Goal: Browse casually

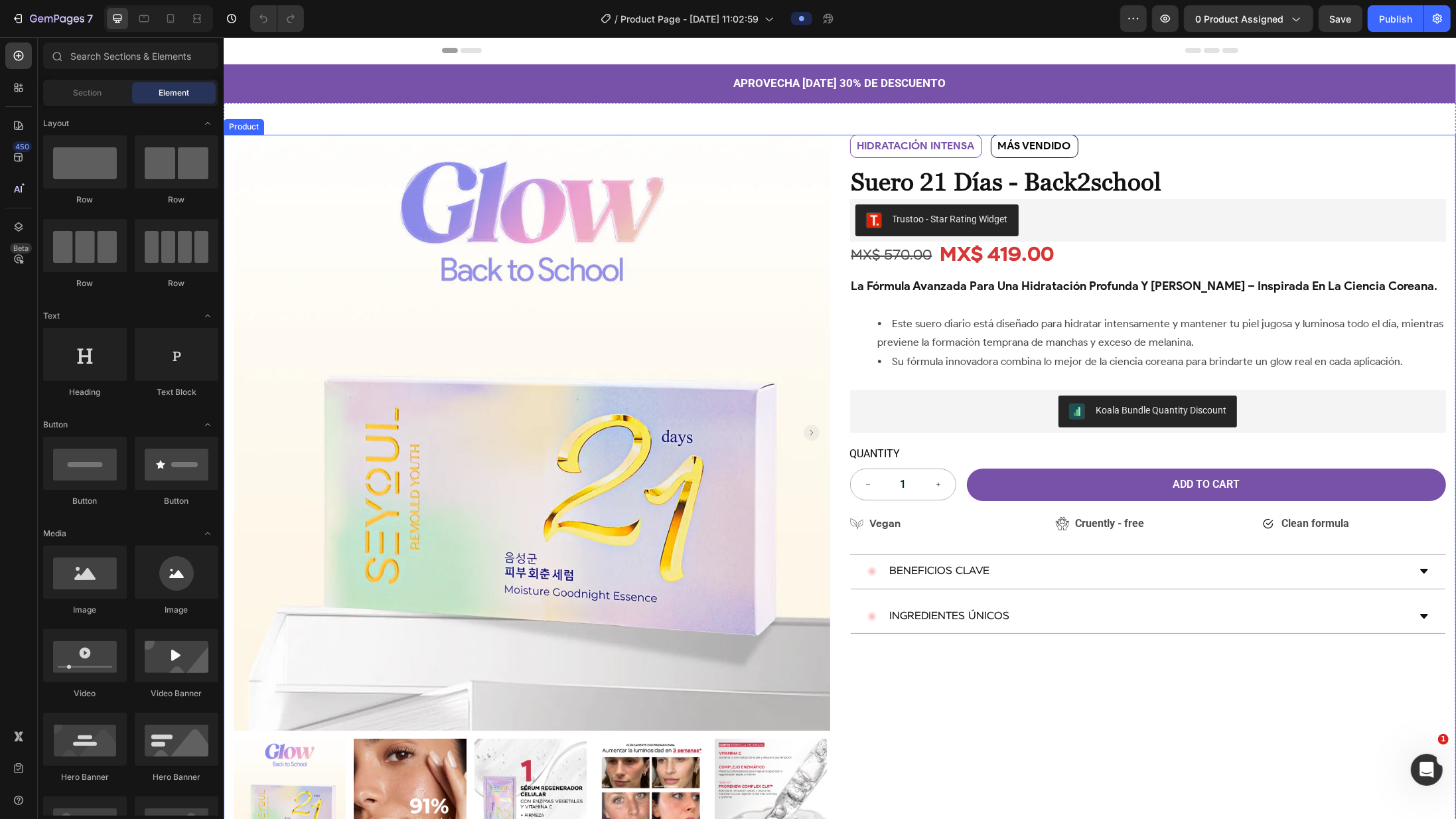
click at [819, 327] on div "Product Images Row HIDRATACIÓN INTENSA Text Block MÁS VENDIDO Text Block Row HI…" at bounding box center [838, 493] width 1233 height 717
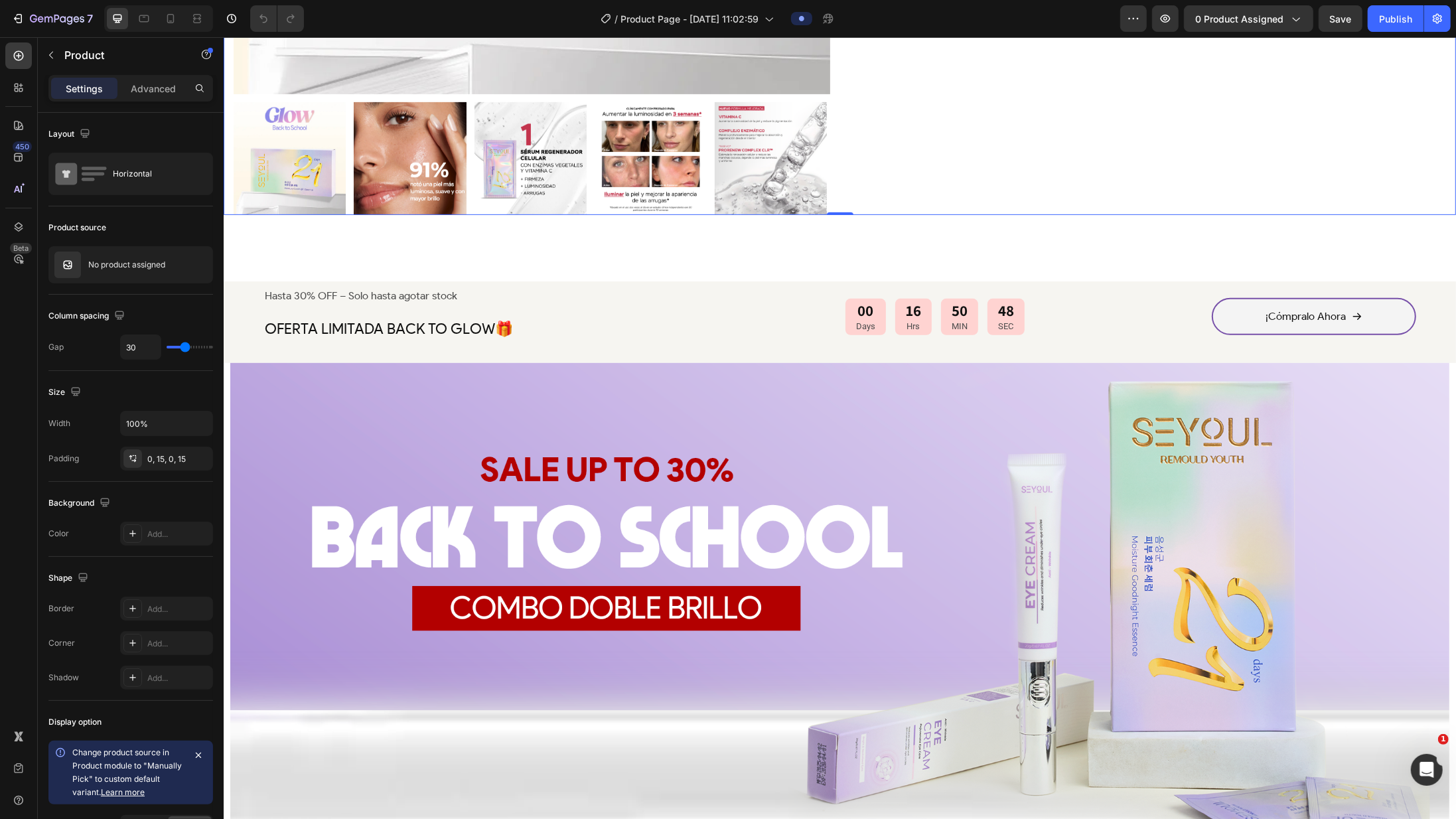
scroll to position [692, 0]
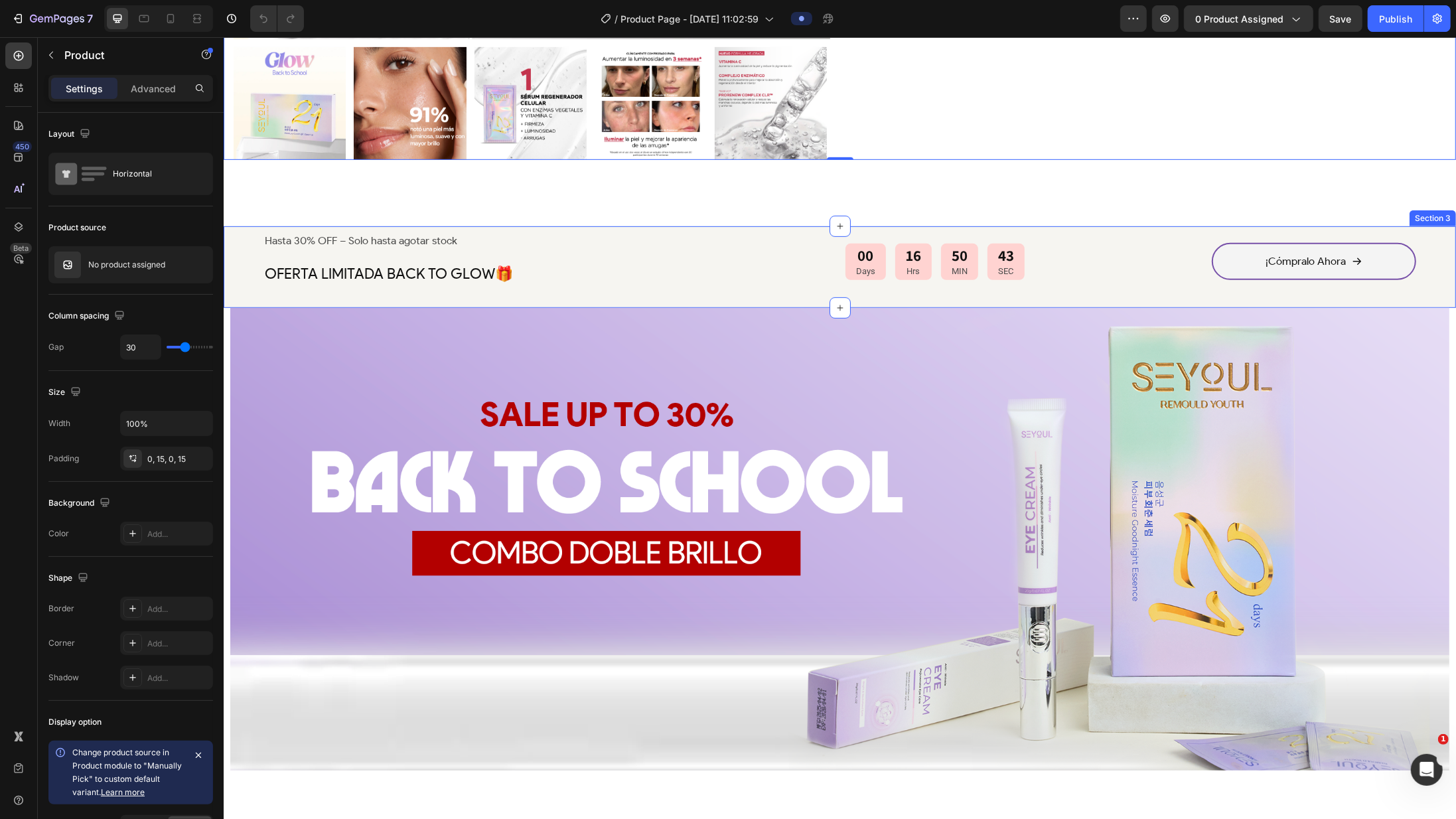
click at [819, 302] on div "Hasta 30% OFF – Solo hasta agotar stock Text Block OFERTA LIMITADA BACK TO GLOW…" at bounding box center [838, 267] width 1233 height 82
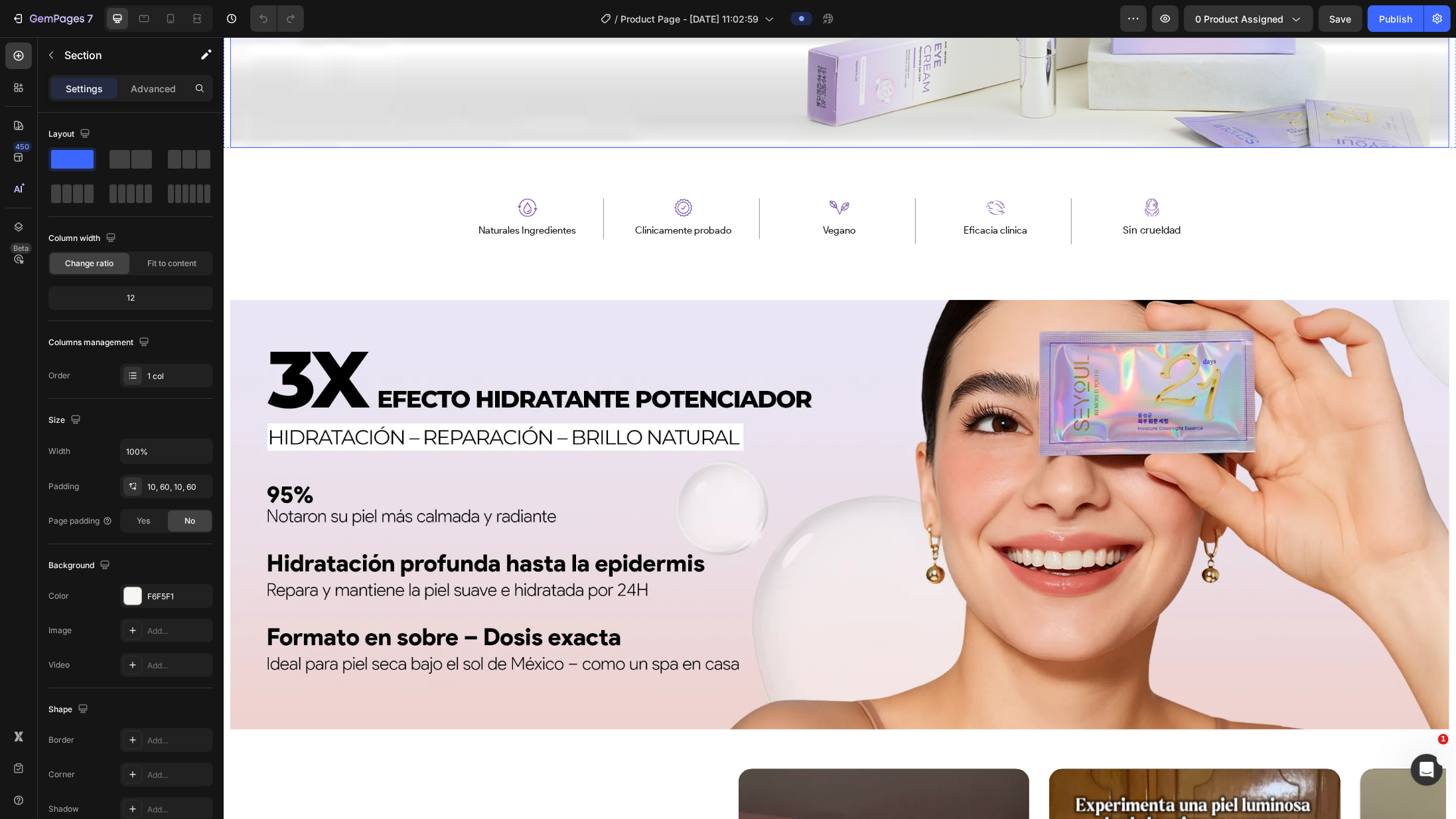
scroll to position [1331, 0]
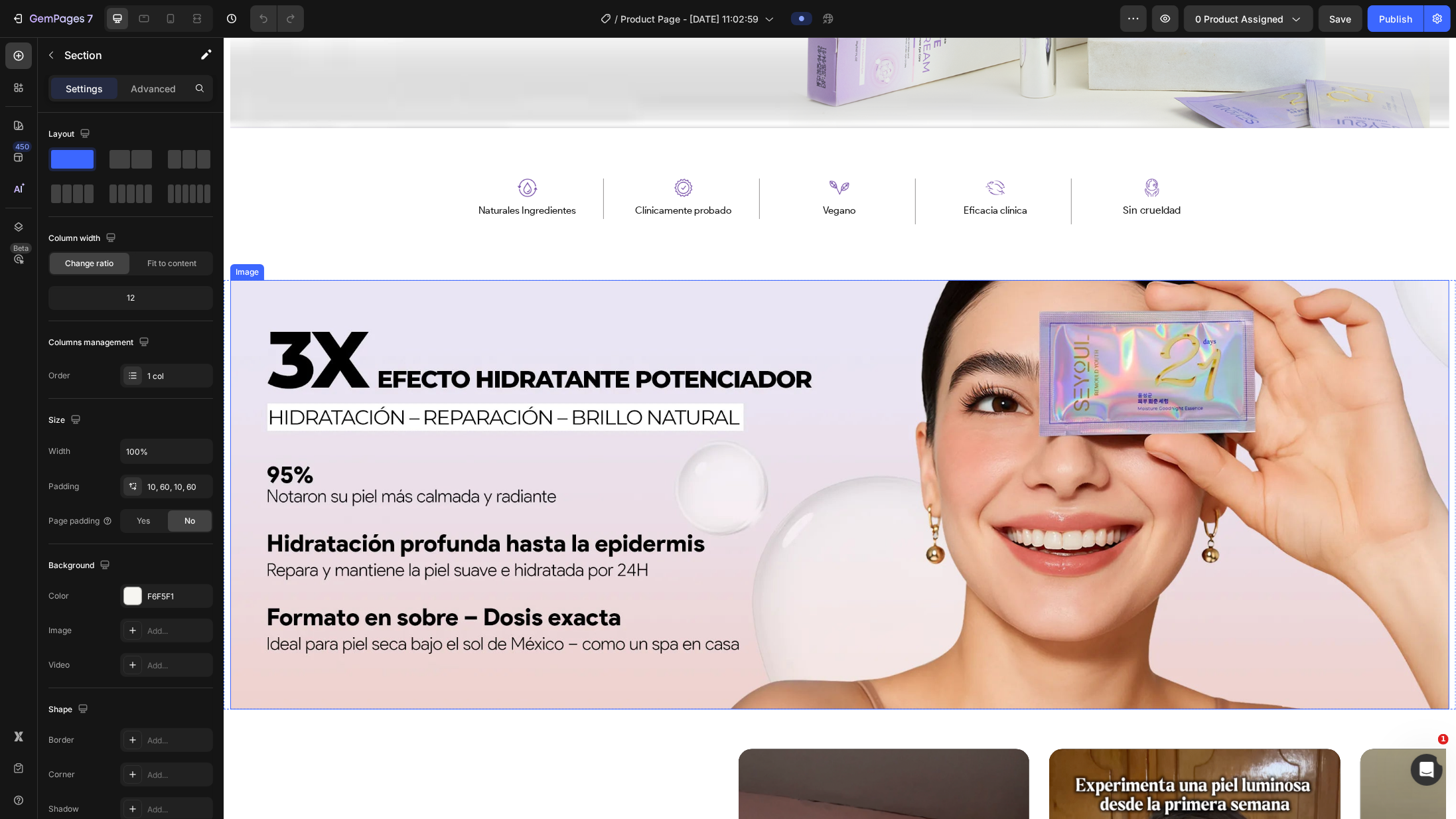
click at [342, 308] on img at bounding box center [838, 495] width 1219 height 430
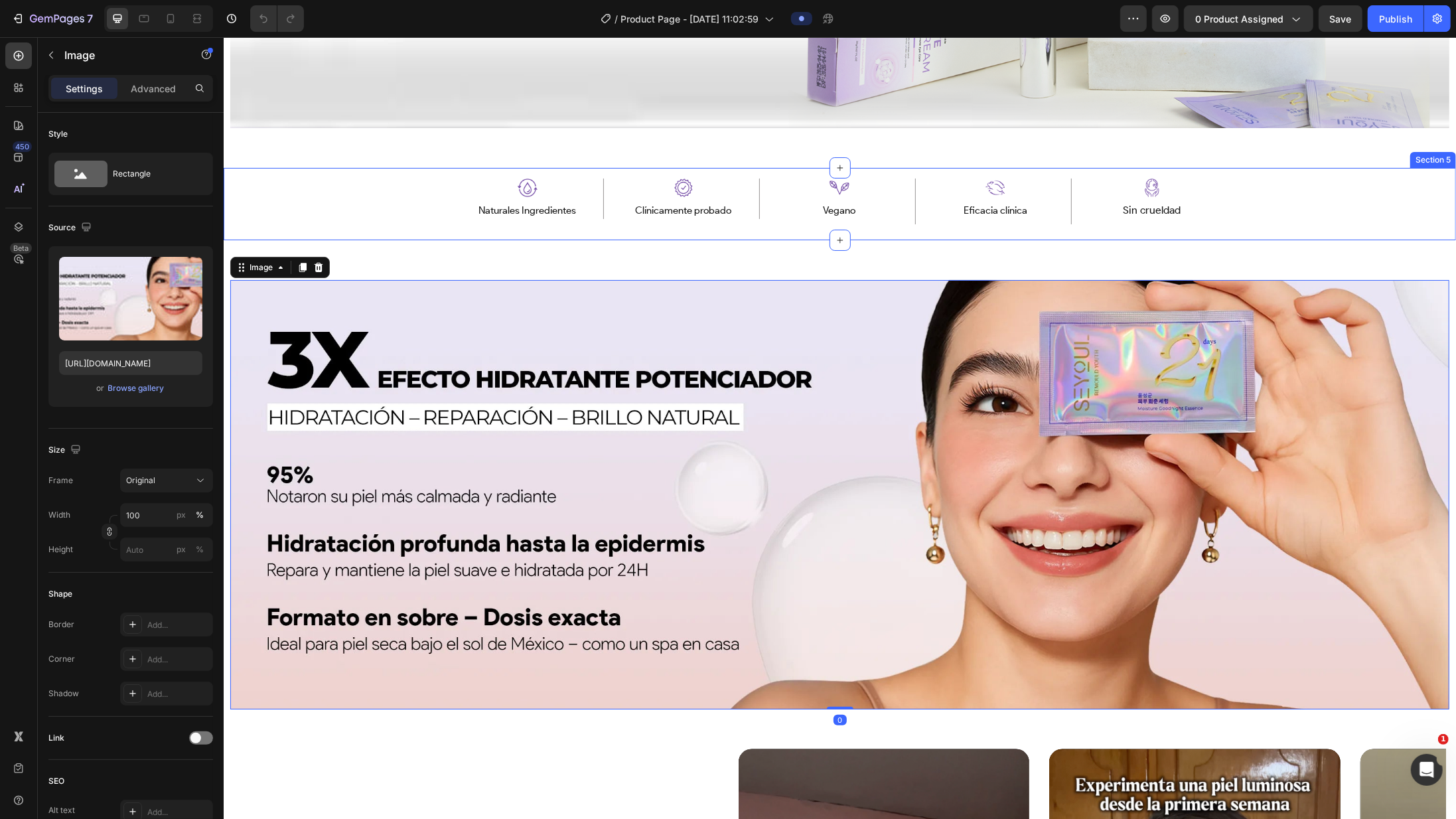
click at [316, 179] on div "Image Naturales Ingredientes Text Block Row Image Eficacia comprobada clínicame…" at bounding box center [838, 203] width 1233 height 71
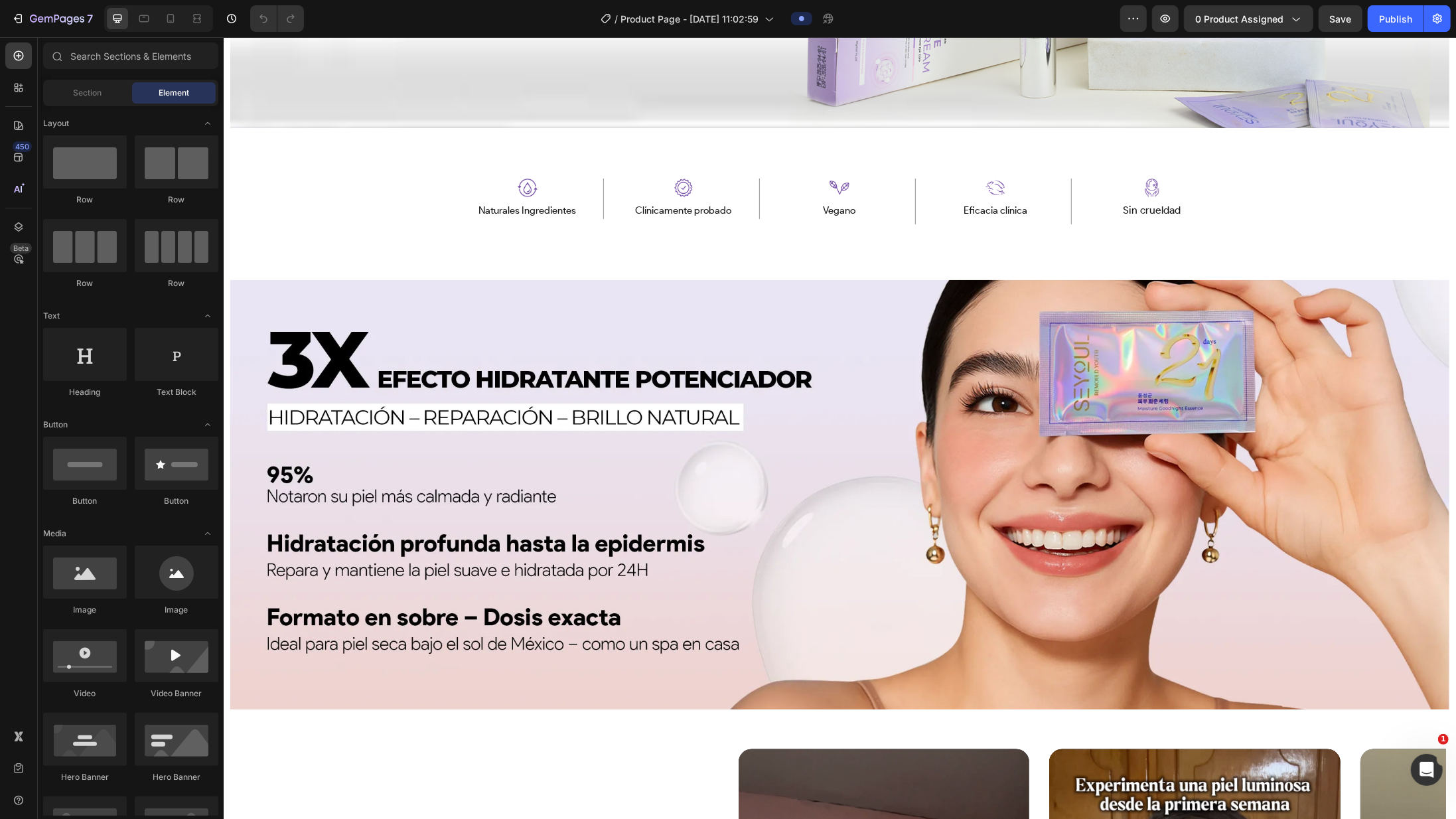
click at [386, 145] on div "Fuel Your Wellness Button Sticky Image Image Naturales Ingredientes Text Block …" at bounding box center [838, 415] width 1233 height 3362
click at [420, 139] on div "Fuel Your Wellness Button Sticky Image Image Naturales Ingredientes Text Block …" at bounding box center [838, 415] width 1233 height 3362
click at [430, 186] on div "Image Naturales Ingredientes Text Block Row Image Eficacia comprobada clínicame…" at bounding box center [838, 203] width 967 height 71
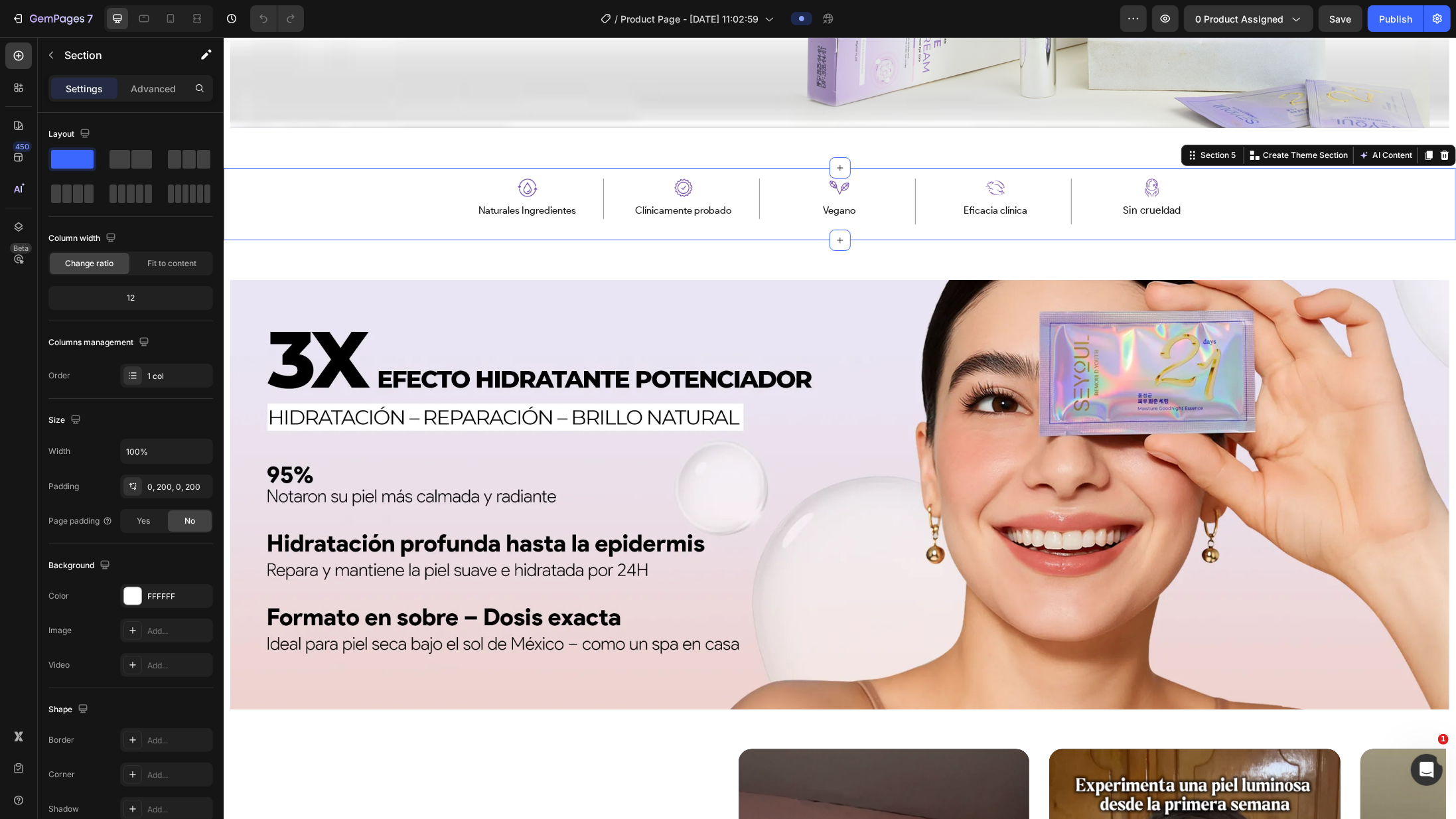
click at [455, 246] on div "Fuel Your Wellness Button Sticky Image Image Naturales Ingredientes Text Block …" at bounding box center [838, 415] width 1233 height 3362
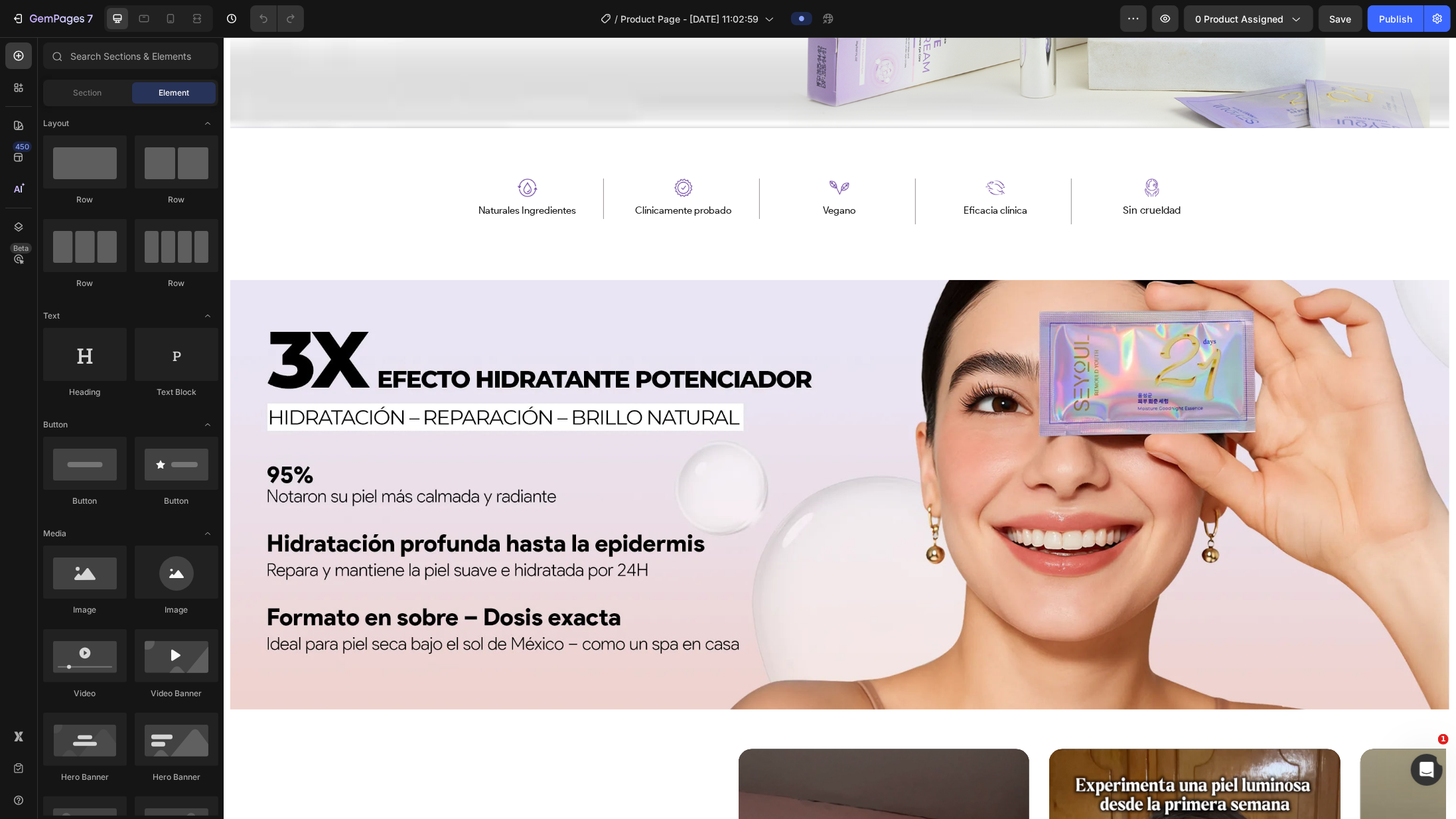
click at [463, 204] on p "Naturales Ingredientes" at bounding box center [527, 211] width 148 height 14
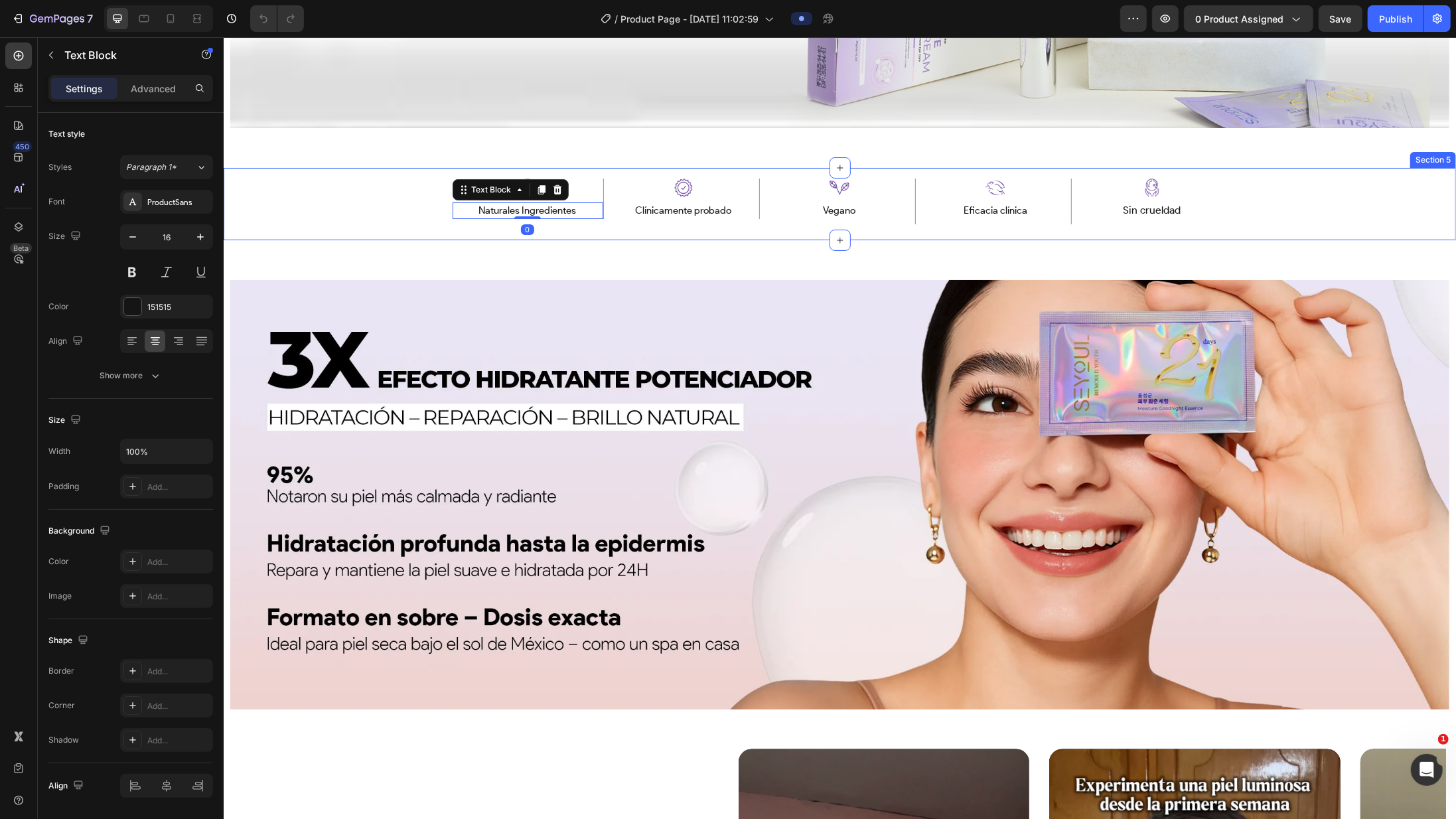
click at [415, 193] on div "Image Naturales Ingredientes Text Block Row Image Eficacia comprobada clínicame…" at bounding box center [838, 203] width 967 height 71
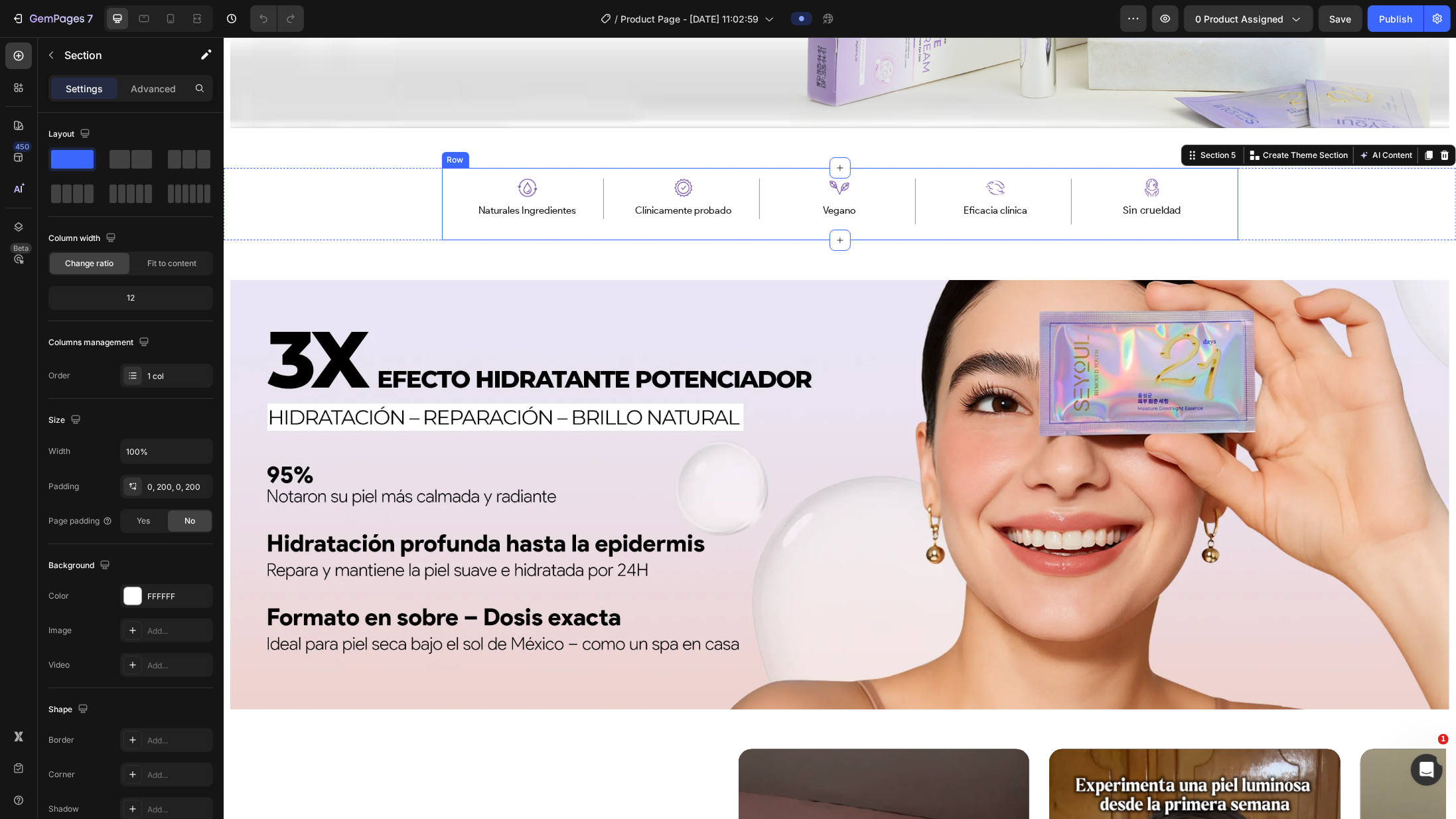
click at [614, 236] on div "Image Naturales Ingredientes Text Block Row Image Clínicamente probado Text Blo…" at bounding box center [839, 203] width 796 height 71
click at [352, 198] on div "Image Naturales Ingredientes Text Block Row Image Eficacia comprobada clínicame…" at bounding box center [838, 203] width 1233 height 71
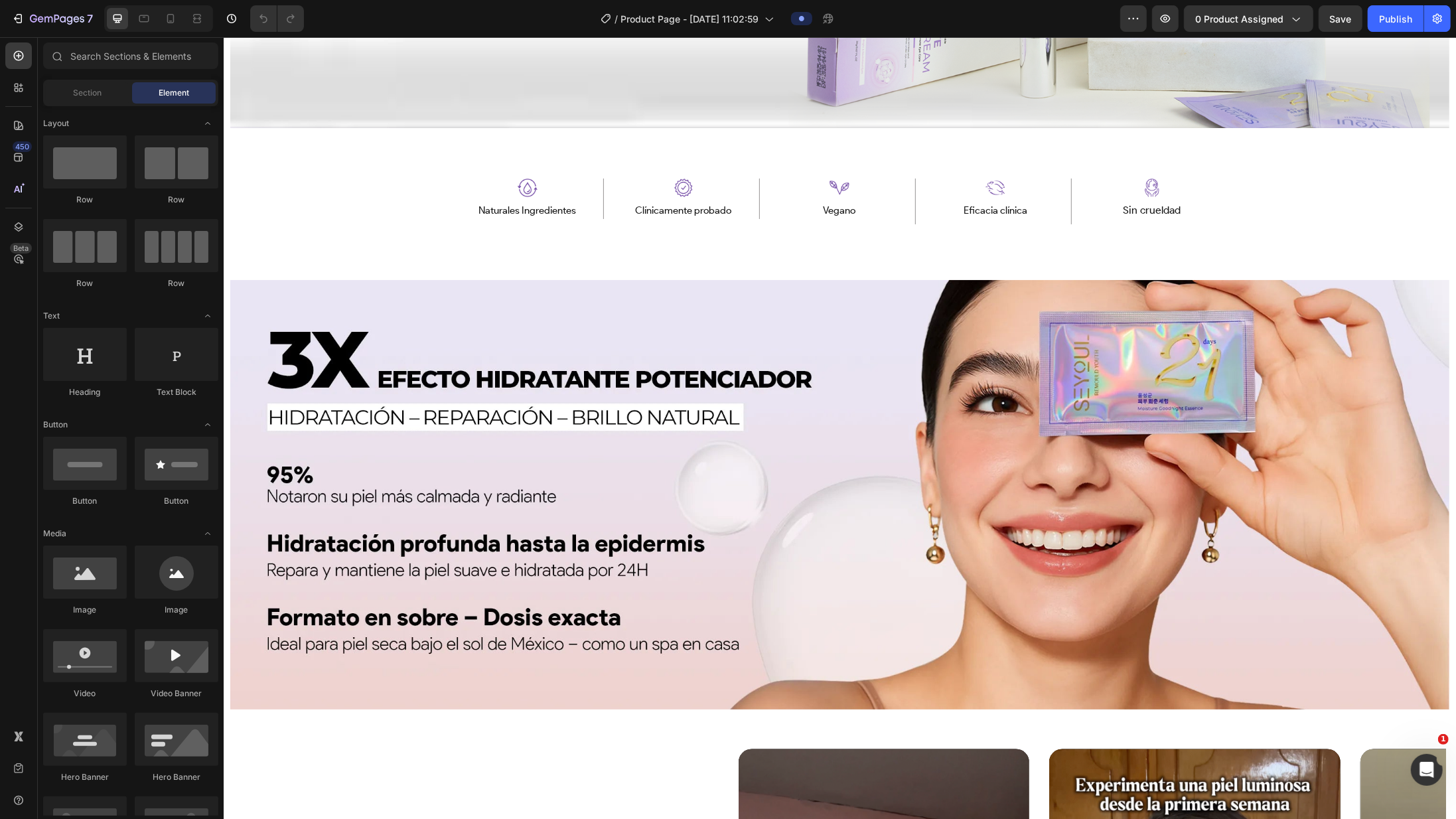
click at [436, 158] on div "Fuel Your Wellness Button Sticky Image Image Naturales Ingredientes Text Block …" at bounding box center [838, 415] width 1233 height 3362
click at [443, 187] on div "Image Naturales Ingredientes Text Block Row Image Clínicamente probado Text Blo…" at bounding box center [839, 203] width 796 height 71
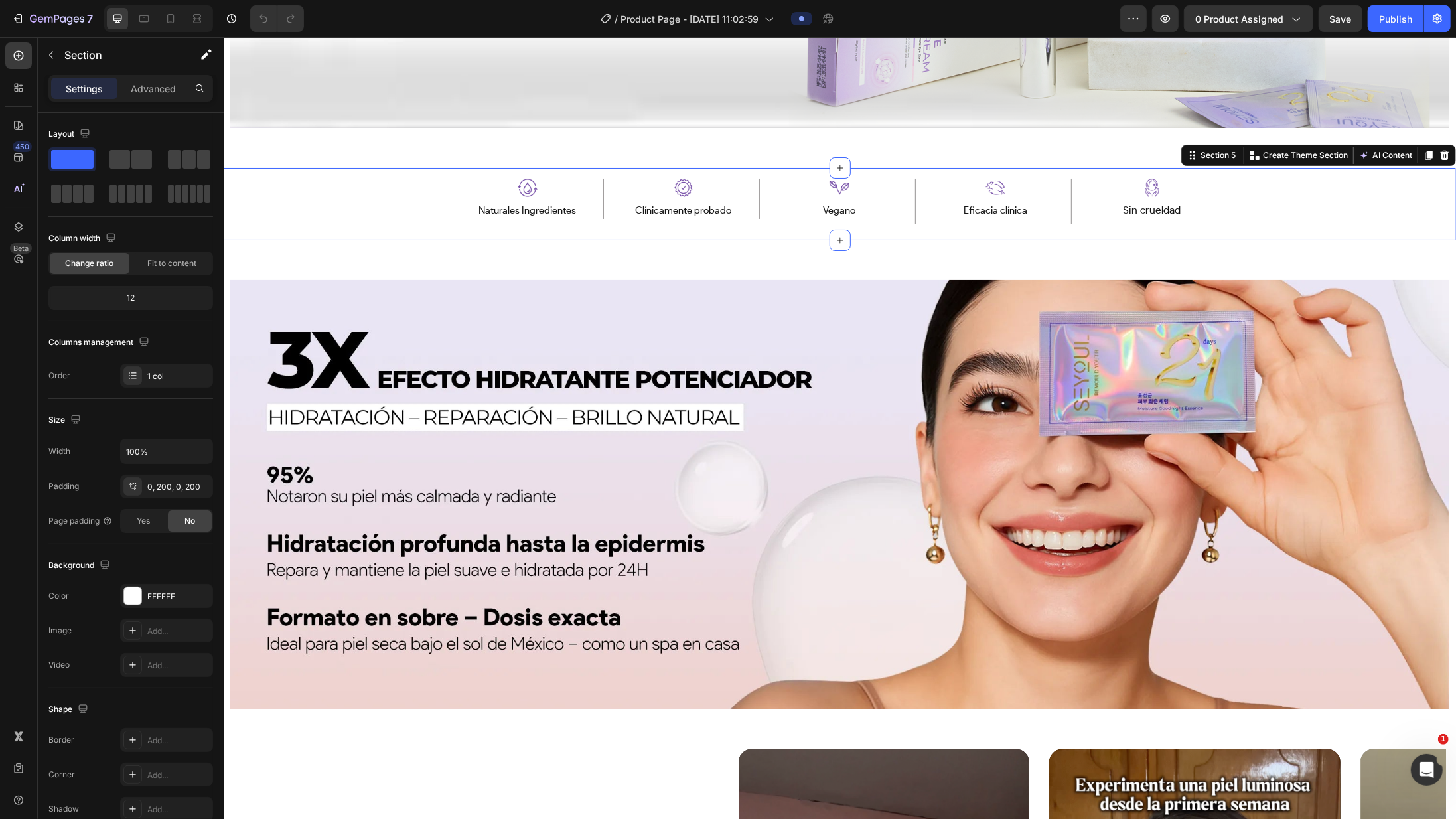
click at [406, 194] on div "Image Naturales Ingredientes Text Block Row Image Eficacia comprobada clínicame…" at bounding box center [838, 203] width 967 height 71
click at [819, 198] on div "Image Naturales Ingredientes Text Block Row Image Clínicamente probado Text Blo…" at bounding box center [839, 203] width 796 height 71
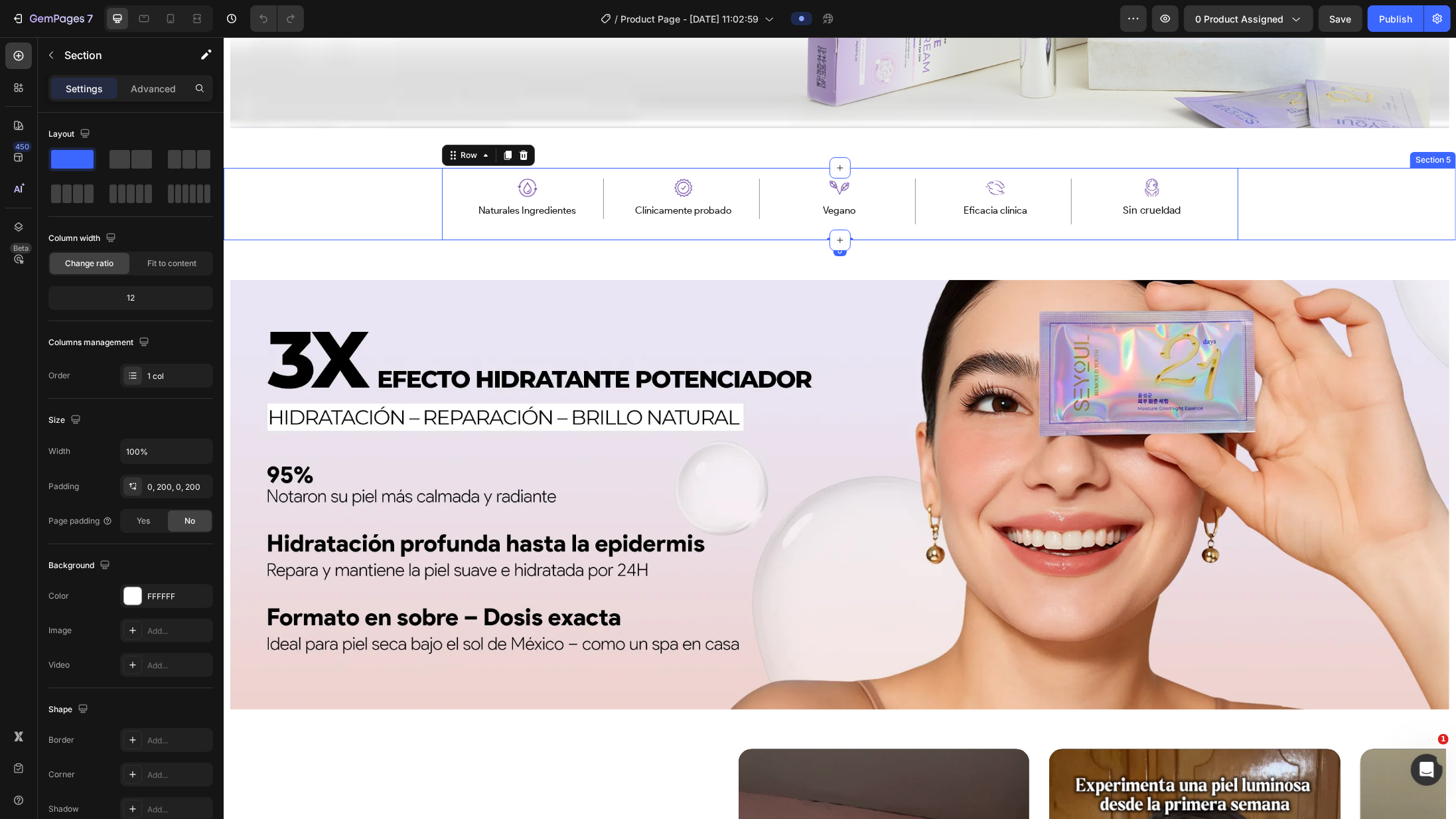
click at [343, 177] on div "Image Naturales Ingredientes Text Block Row Image Eficacia comprobada clínicame…" at bounding box center [838, 203] width 1233 height 71
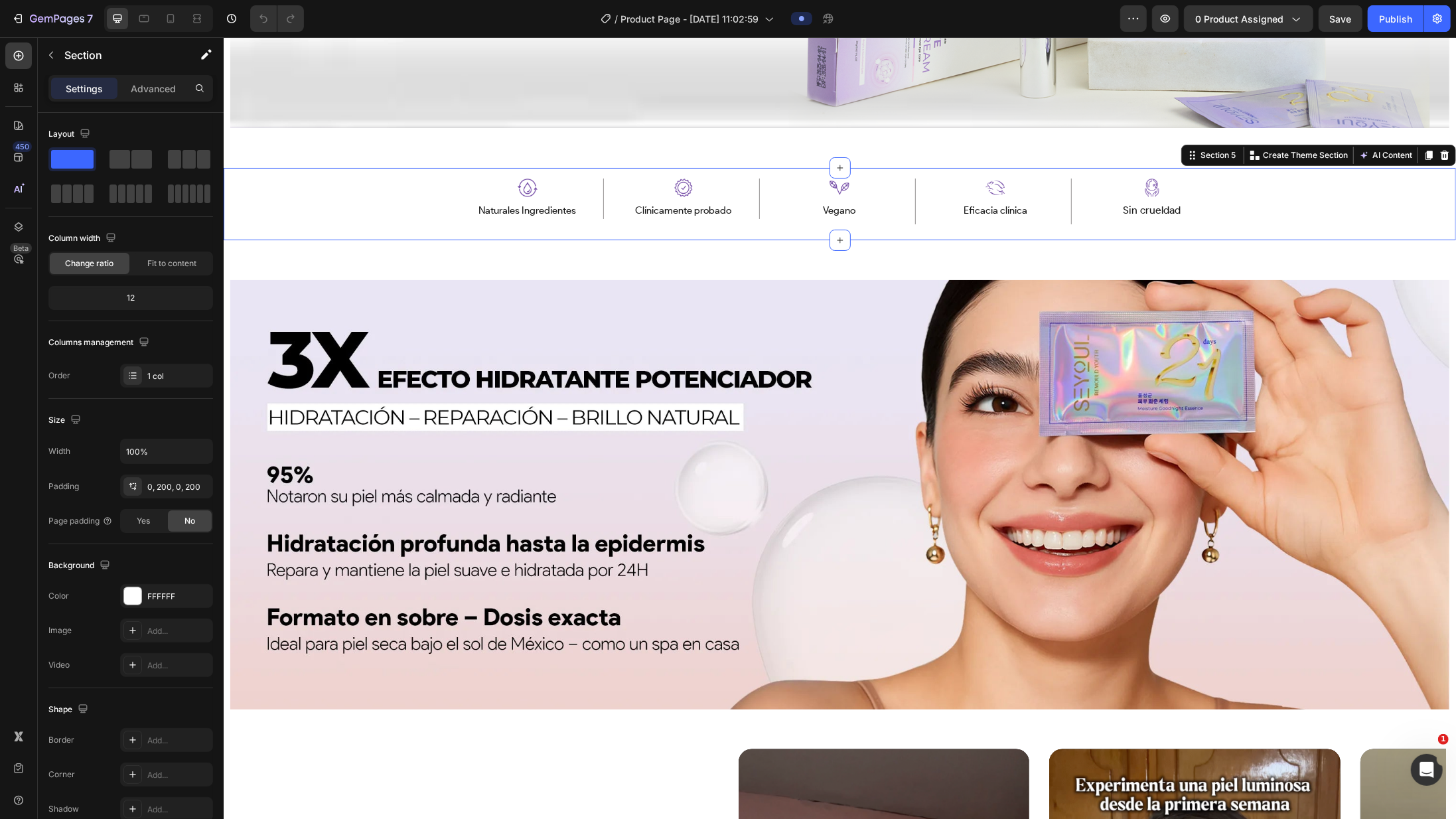
click at [561, 139] on div "Fuel Your Wellness Button Sticky Image Image Naturales Ingredientes Text Block …" at bounding box center [838, 415] width 1233 height 3362
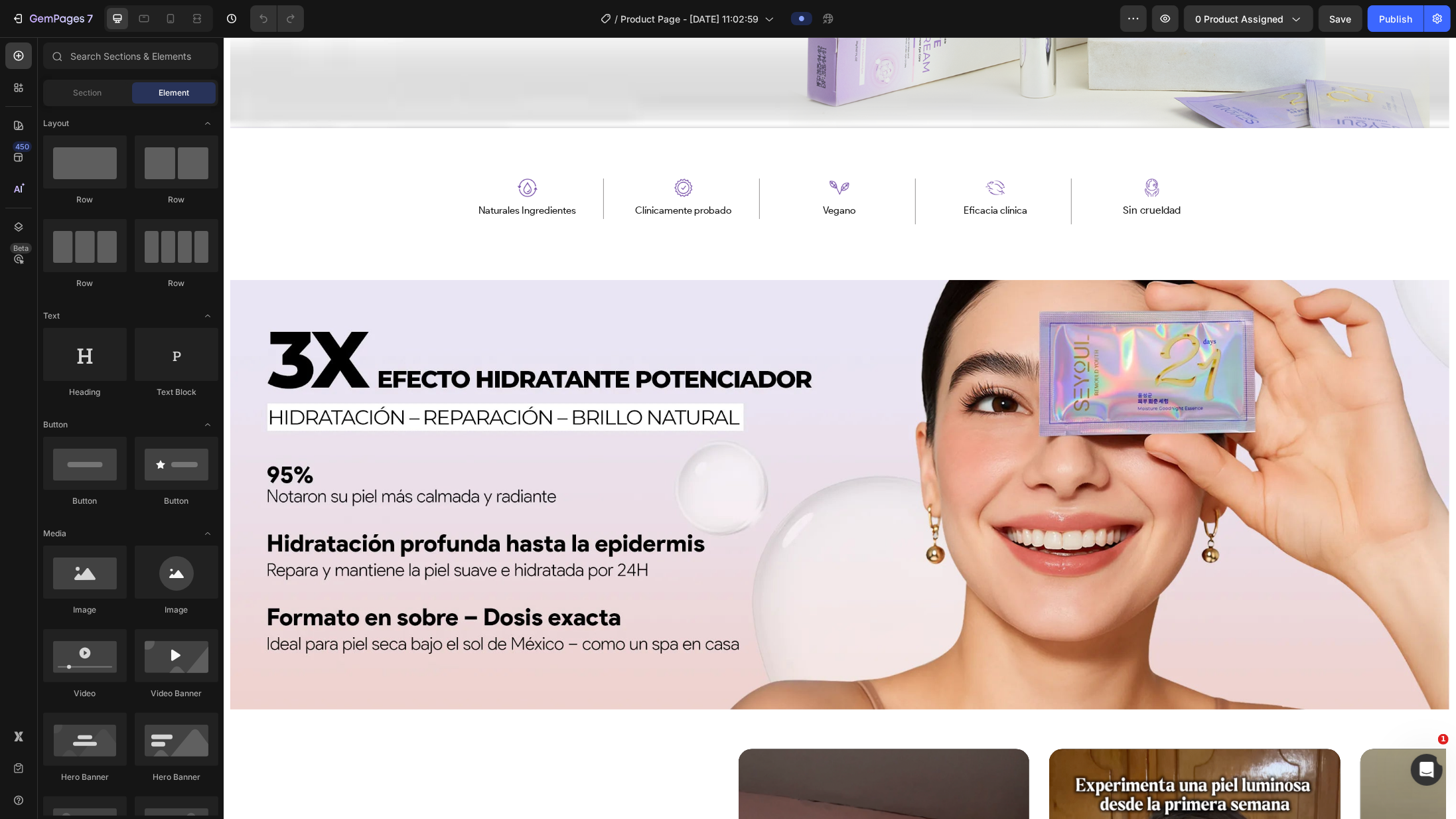
click at [525, 245] on div "Fuel Your Wellness Button Sticky Image Image Naturales Ingredientes Text Block …" at bounding box center [838, 415] width 1233 height 3362
click at [367, 202] on div "Image Naturales Ingredientes Text Block Row Image Eficacia comprobada clínicame…" at bounding box center [838, 203] width 967 height 71
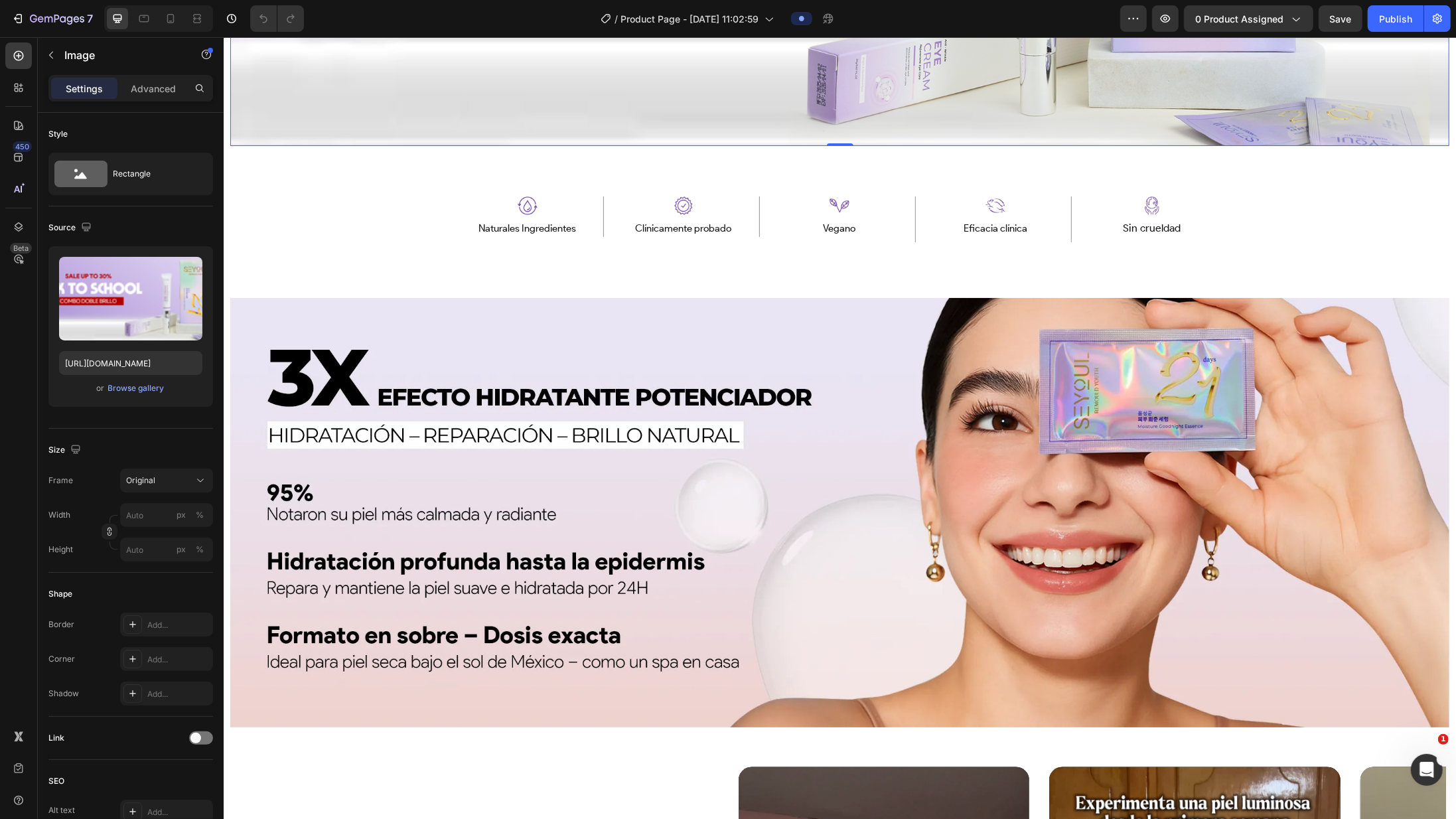
scroll to position [1322, 0]
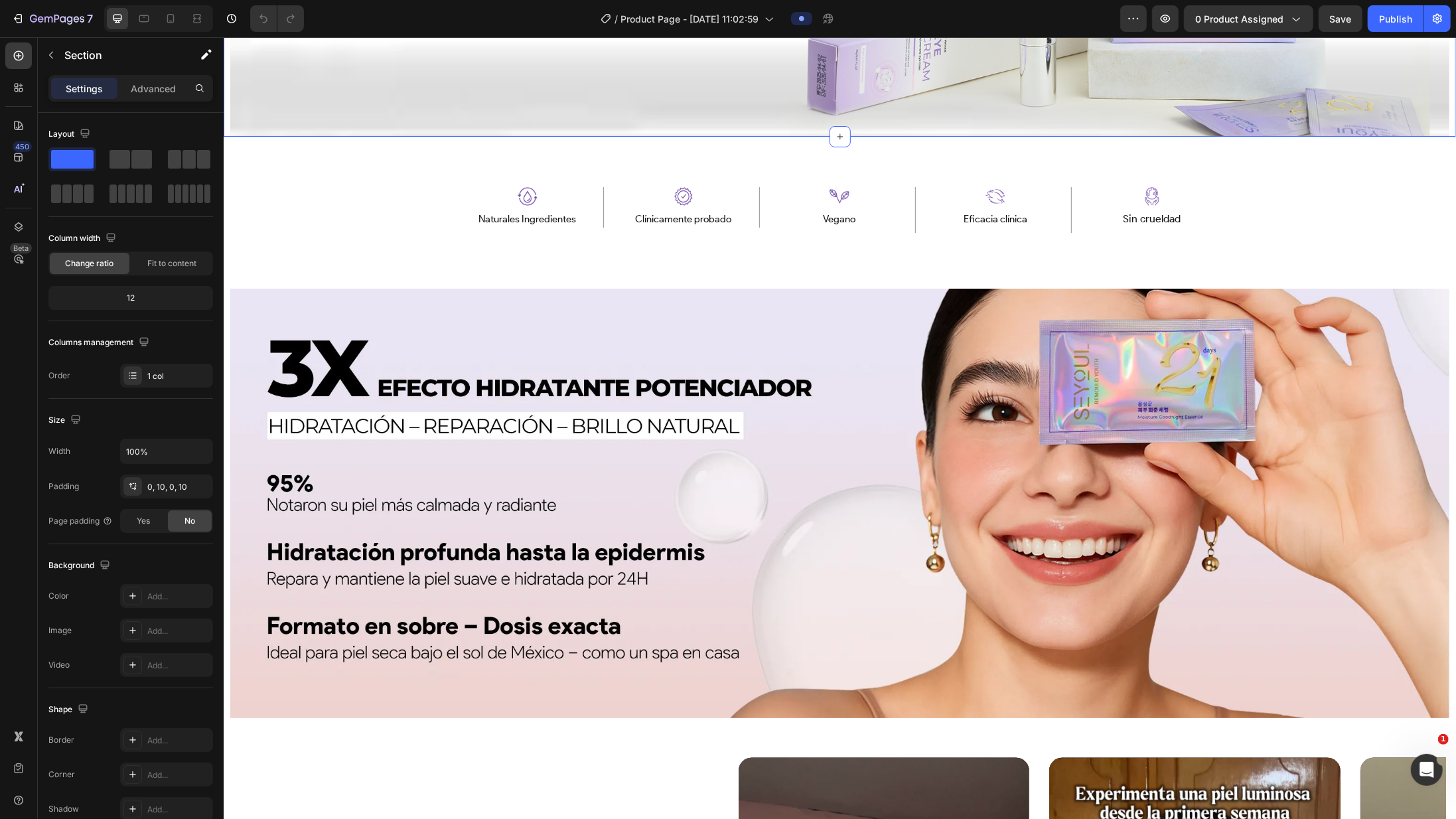
click at [252, 137] on div "Fuel Your Wellness Button Sticky Image Image Naturales Ingredientes Text Block …" at bounding box center [838, 424] width 1233 height 3362
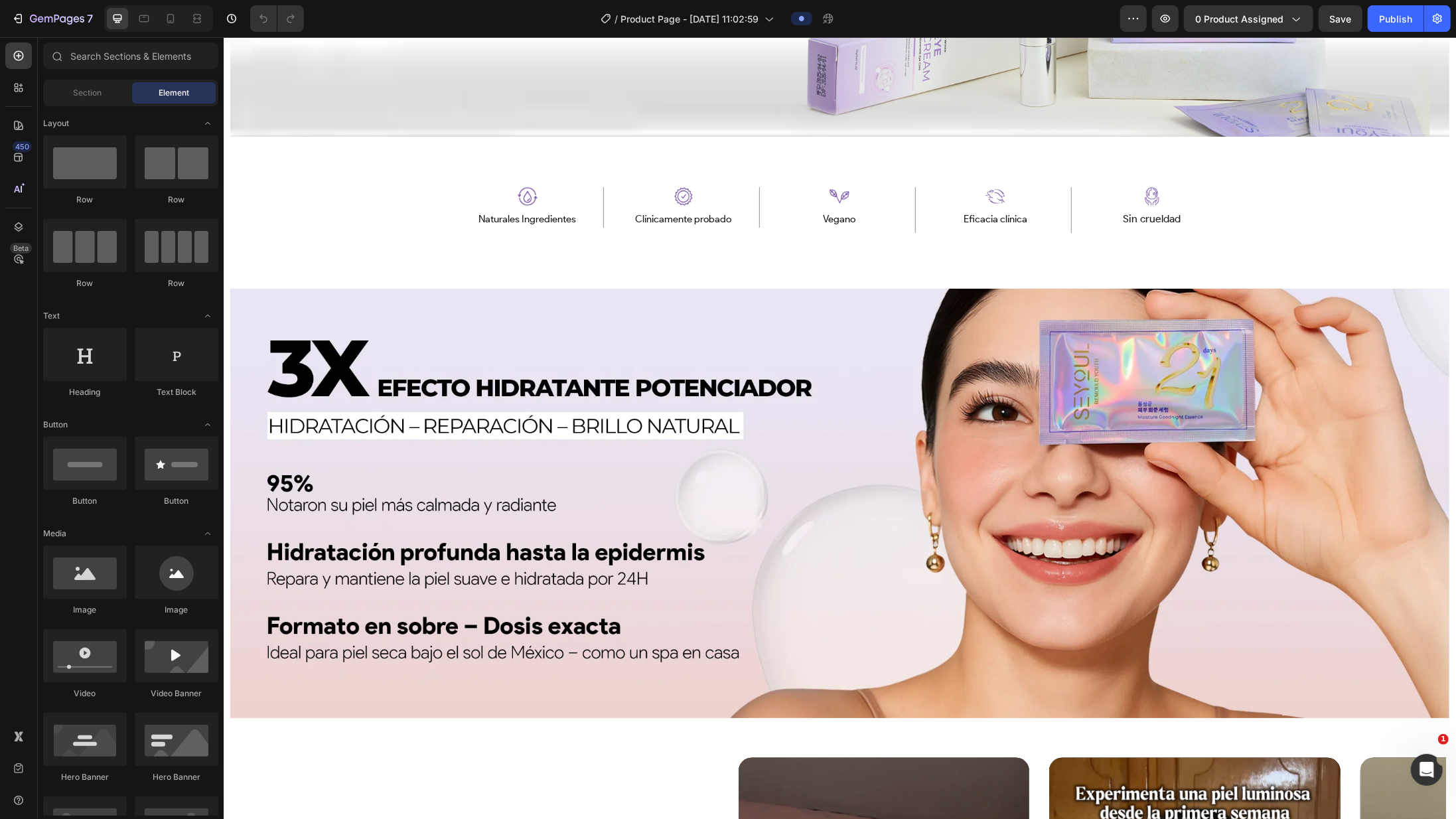
click at [260, 162] on div "Fuel Your Wellness Button Sticky Image Image Naturales Ingredientes Text Block …" at bounding box center [838, 424] width 1233 height 3362
click at [353, 159] on div "Fuel Your Wellness Button Sticky Image Image Naturales Ingredientes Text Block …" at bounding box center [838, 424] width 1233 height 3362
click at [455, 179] on div "Image Naturales Ingredientes Text Block Row Image Clínicamente probado Text Blo…" at bounding box center [839, 212] width 796 height 71
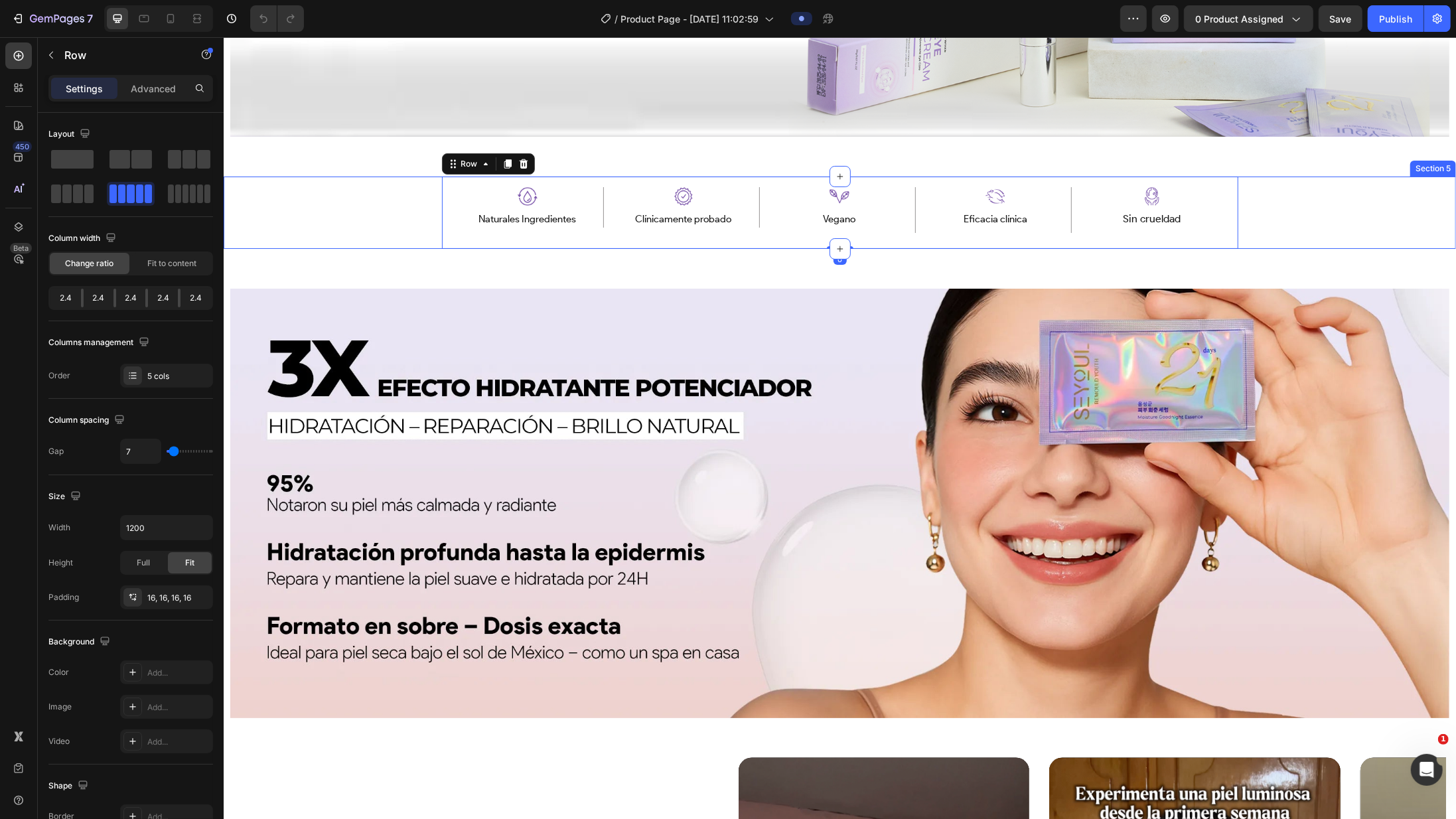
click at [383, 189] on div "Image Naturales Ingredientes Text Block Row Image Eficacia comprobada clínicame…" at bounding box center [838, 212] width 967 height 71
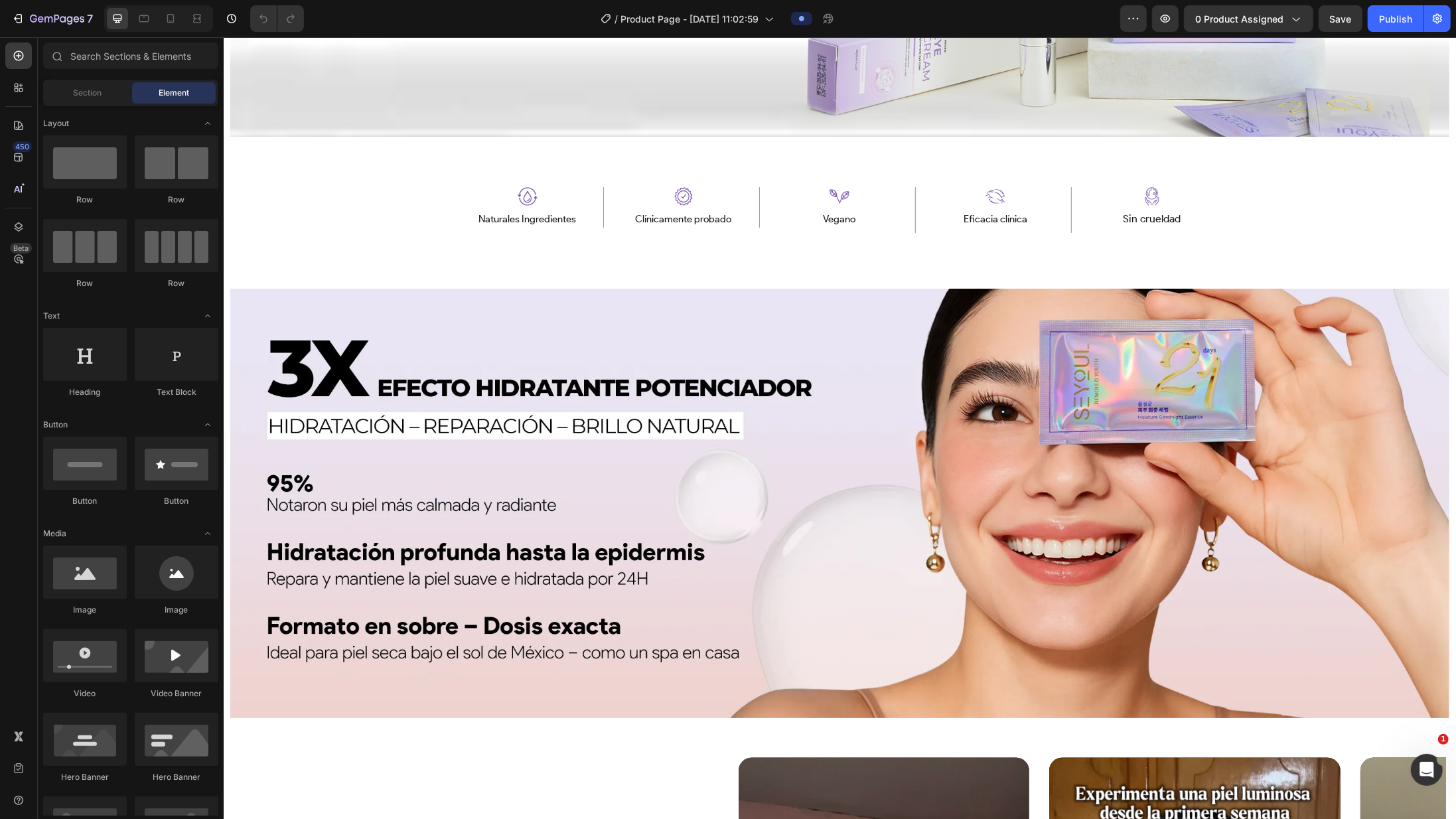
click at [545, 145] on div "Fuel Your Wellness Button Sticky Image Image Naturales Ingredientes Text Block …" at bounding box center [838, 424] width 1233 height 3362
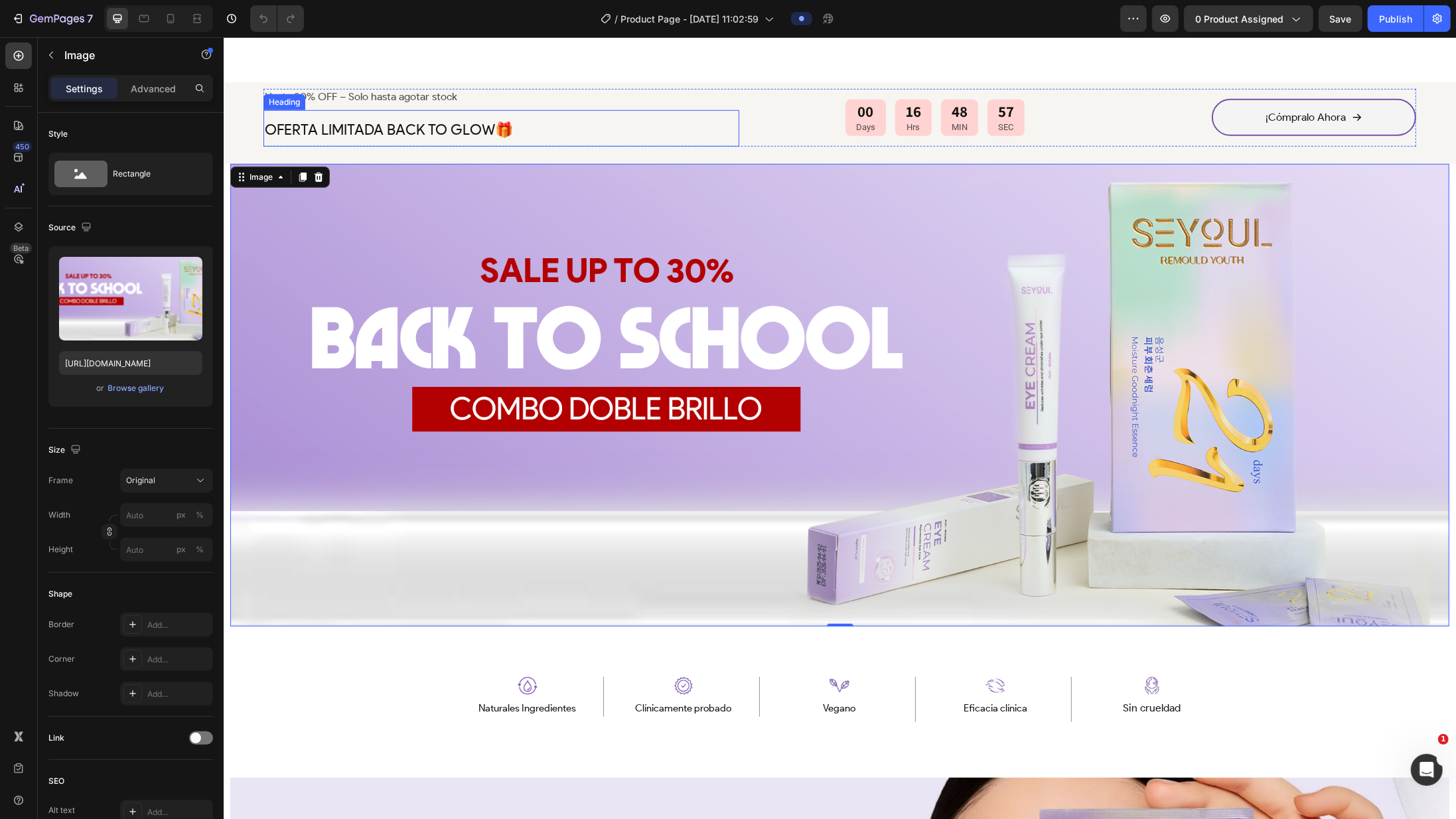
scroll to position [827, 0]
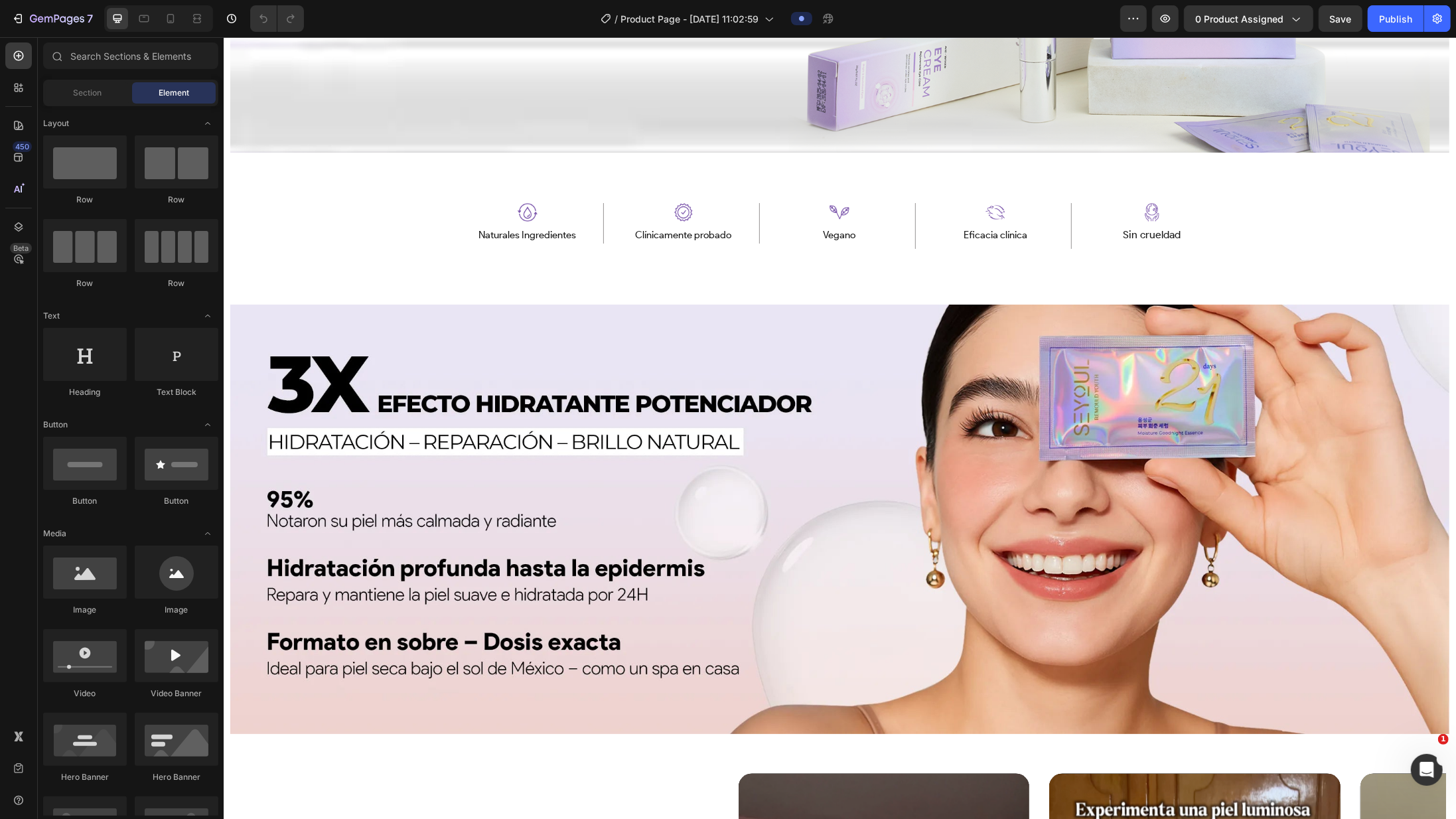
scroll to position [1306, 0]
